Goal: Task Accomplishment & Management: Manage account settings

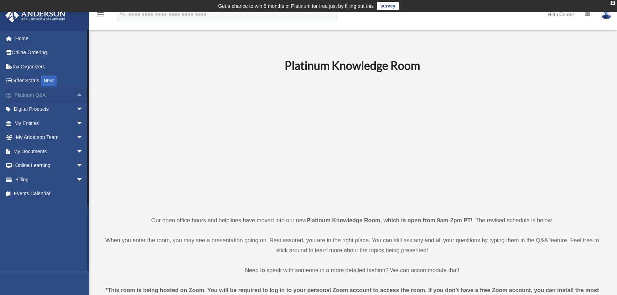
click at [76, 93] on span "arrow_drop_up" at bounding box center [83, 95] width 14 height 15
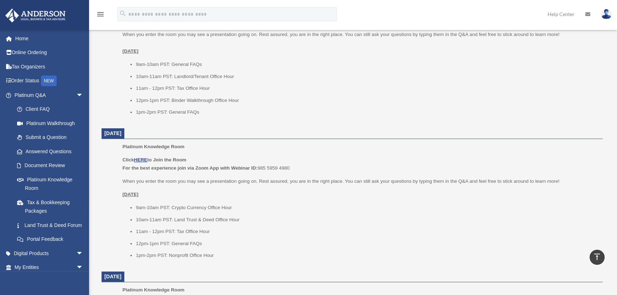
scroll to position [356, 0]
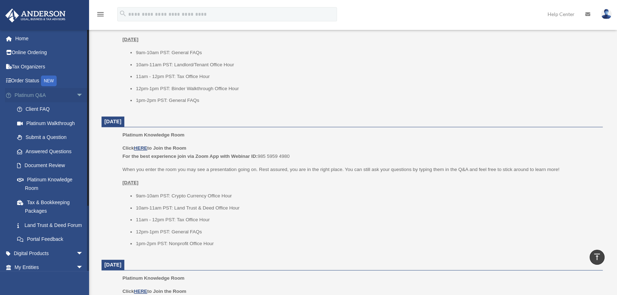
click at [76, 93] on span "arrow_drop_down" at bounding box center [83, 95] width 14 height 15
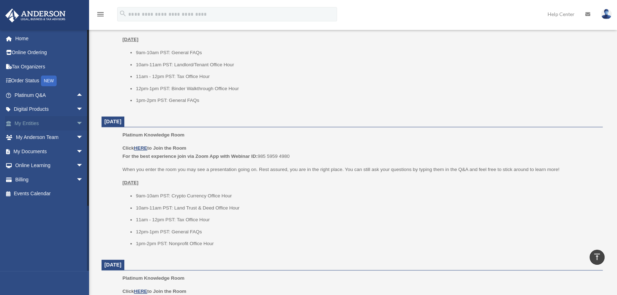
click at [76, 122] on span "arrow_drop_down" at bounding box center [83, 123] width 14 height 15
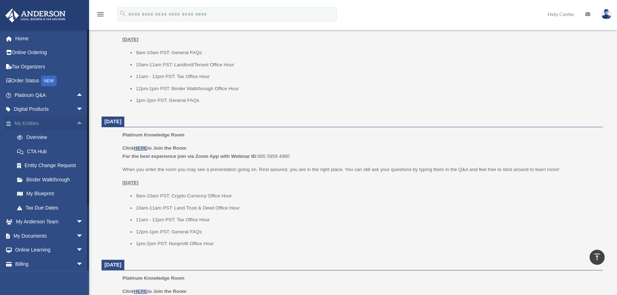
click at [76, 122] on span "arrow_drop_up" at bounding box center [83, 123] width 14 height 15
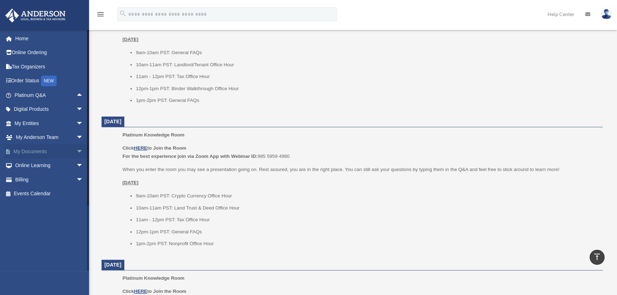
click at [76, 150] on span "arrow_drop_down" at bounding box center [83, 151] width 14 height 15
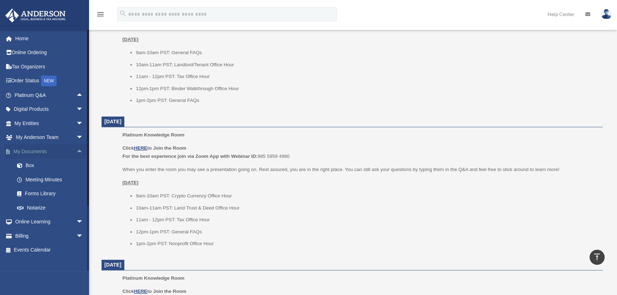
click at [76, 151] on span "arrow_drop_up" at bounding box center [83, 151] width 14 height 15
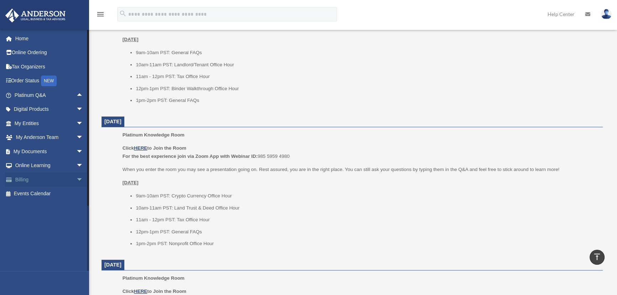
click at [76, 179] on span "arrow_drop_down" at bounding box center [83, 179] width 14 height 15
click at [63, 221] on link "Manage Payments" at bounding box center [52, 222] width 84 height 14
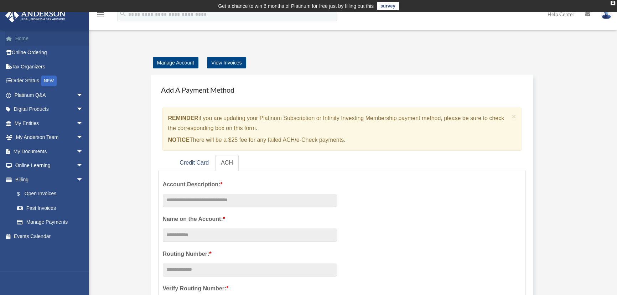
click at [24, 40] on link "Home" at bounding box center [49, 38] width 89 height 14
